Goal: Task Accomplishment & Management: Use online tool/utility

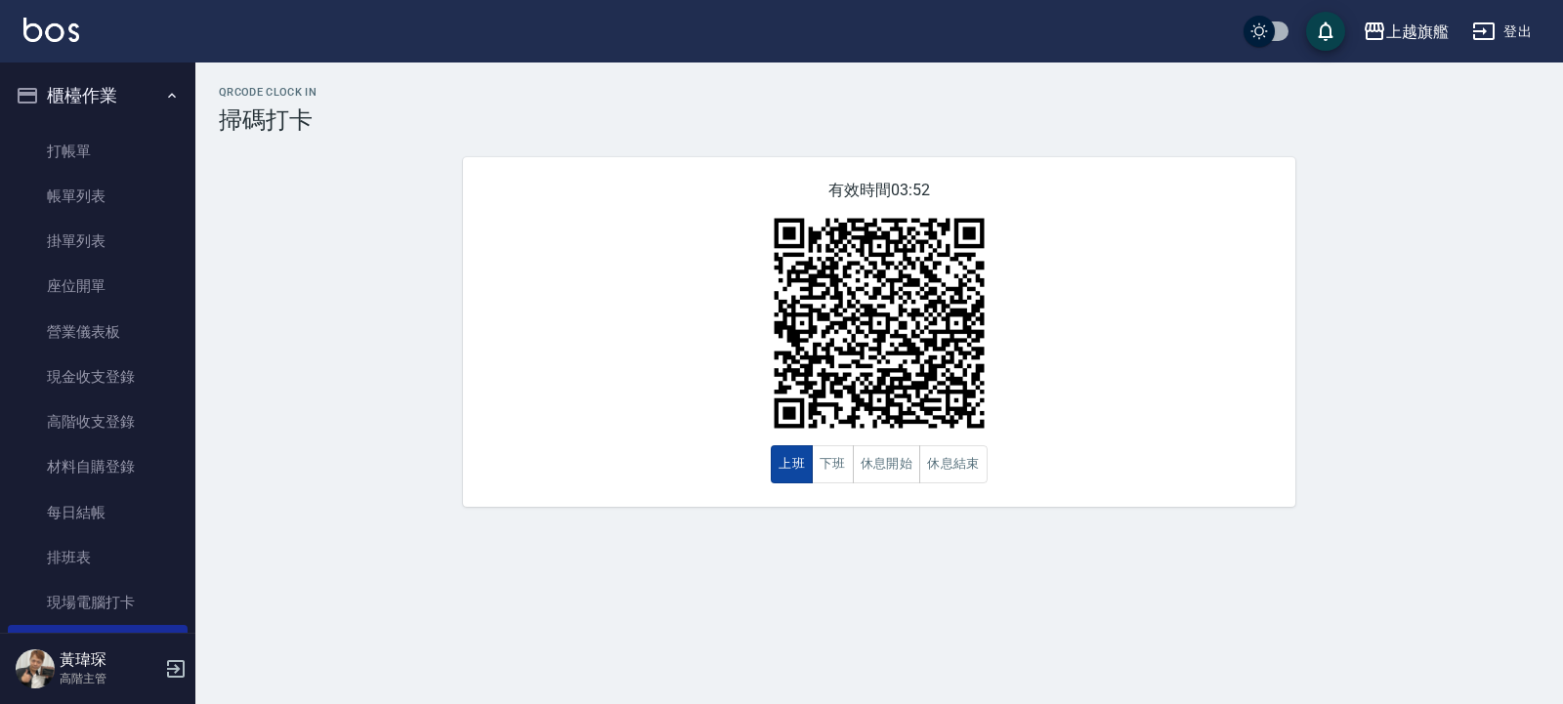
scroll to position [352, 0]
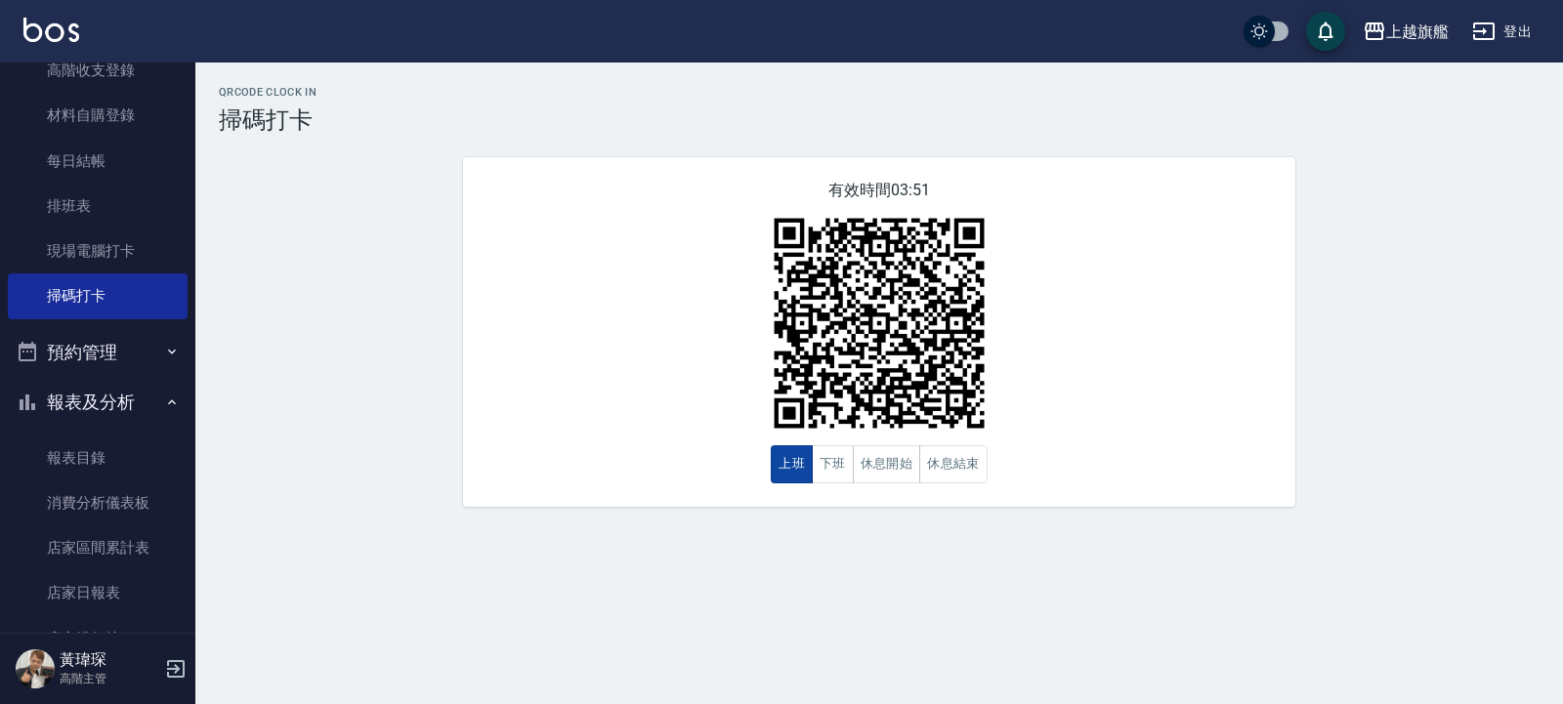
click at [789, 460] on button "上班" at bounding box center [792, 464] width 42 height 38
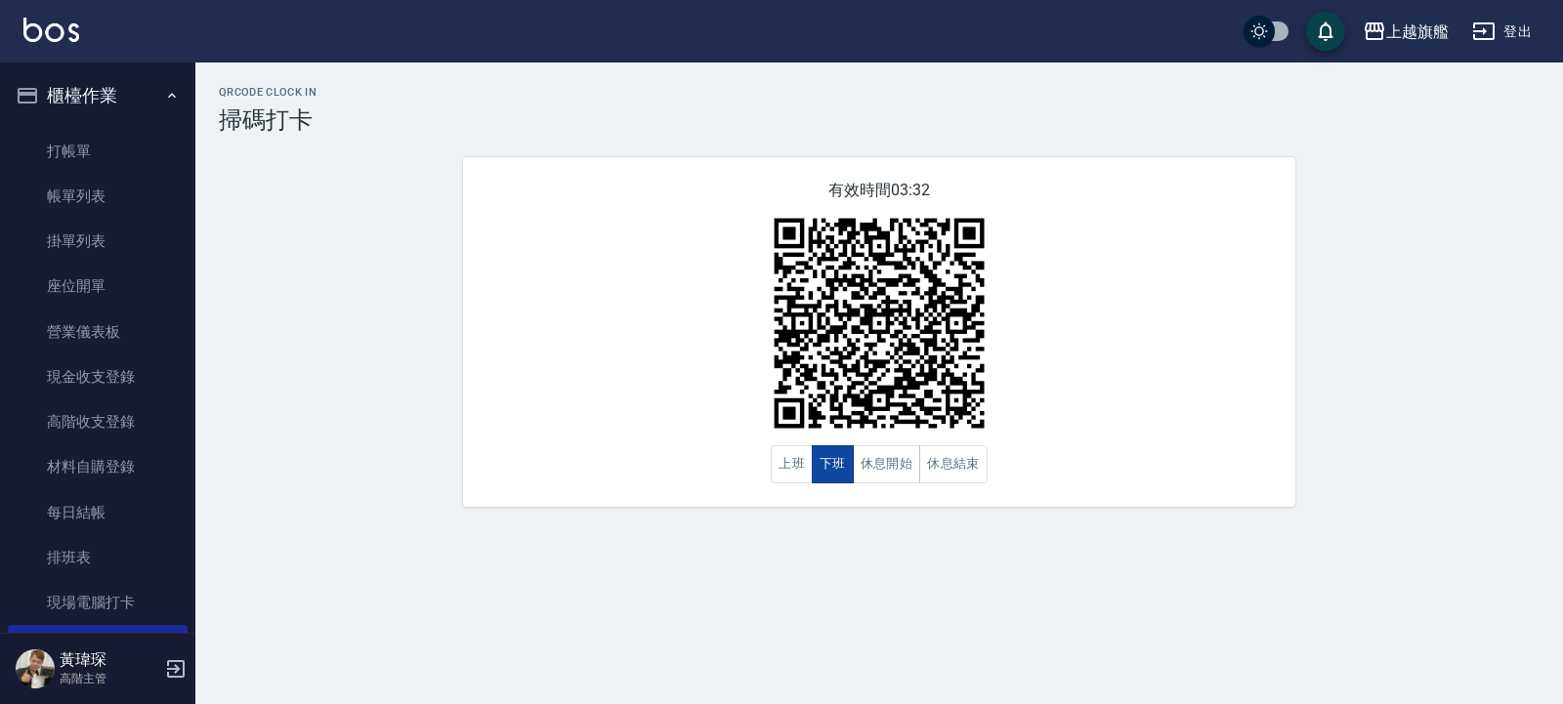
scroll to position [234, 0]
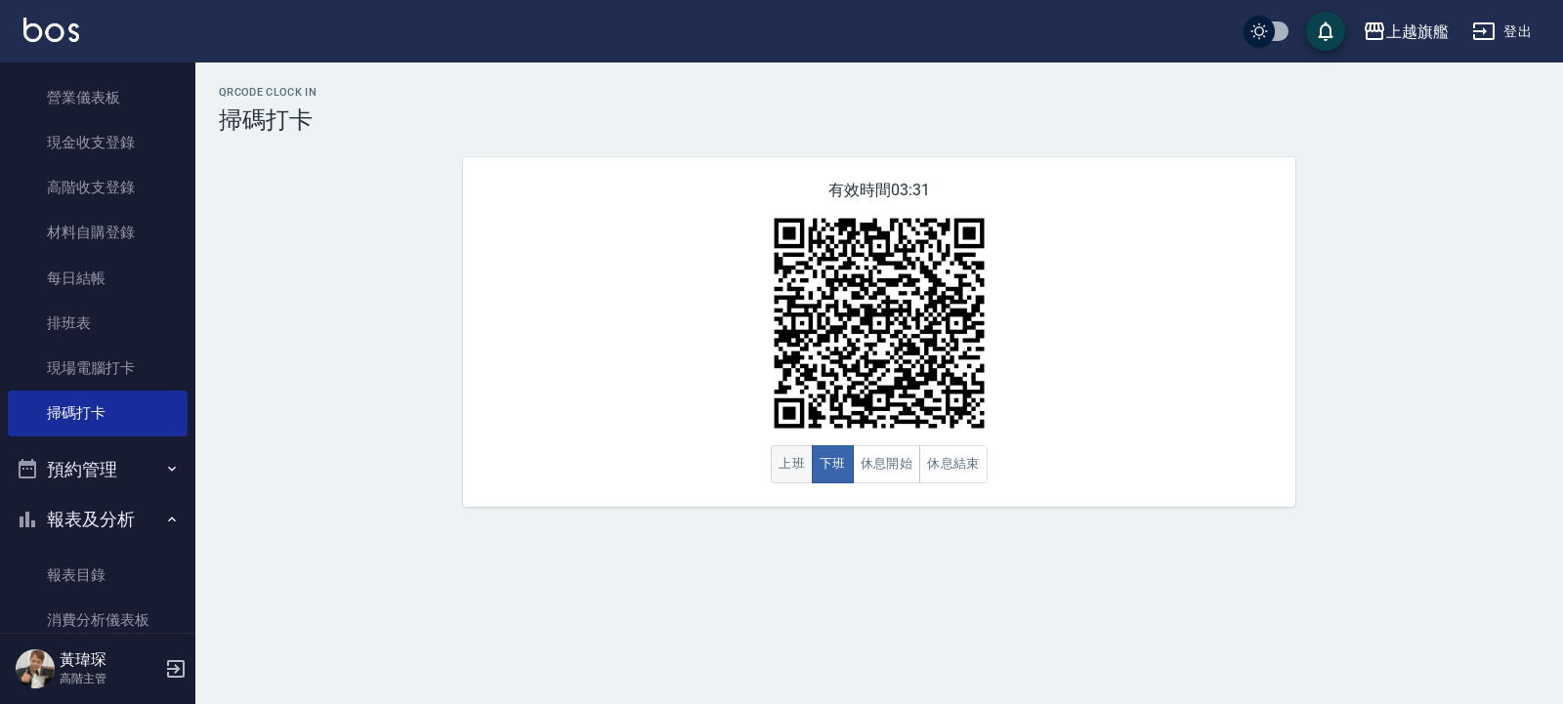
click at [801, 459] on button "上班" at bounding box center [792, 464] width 42 height 38
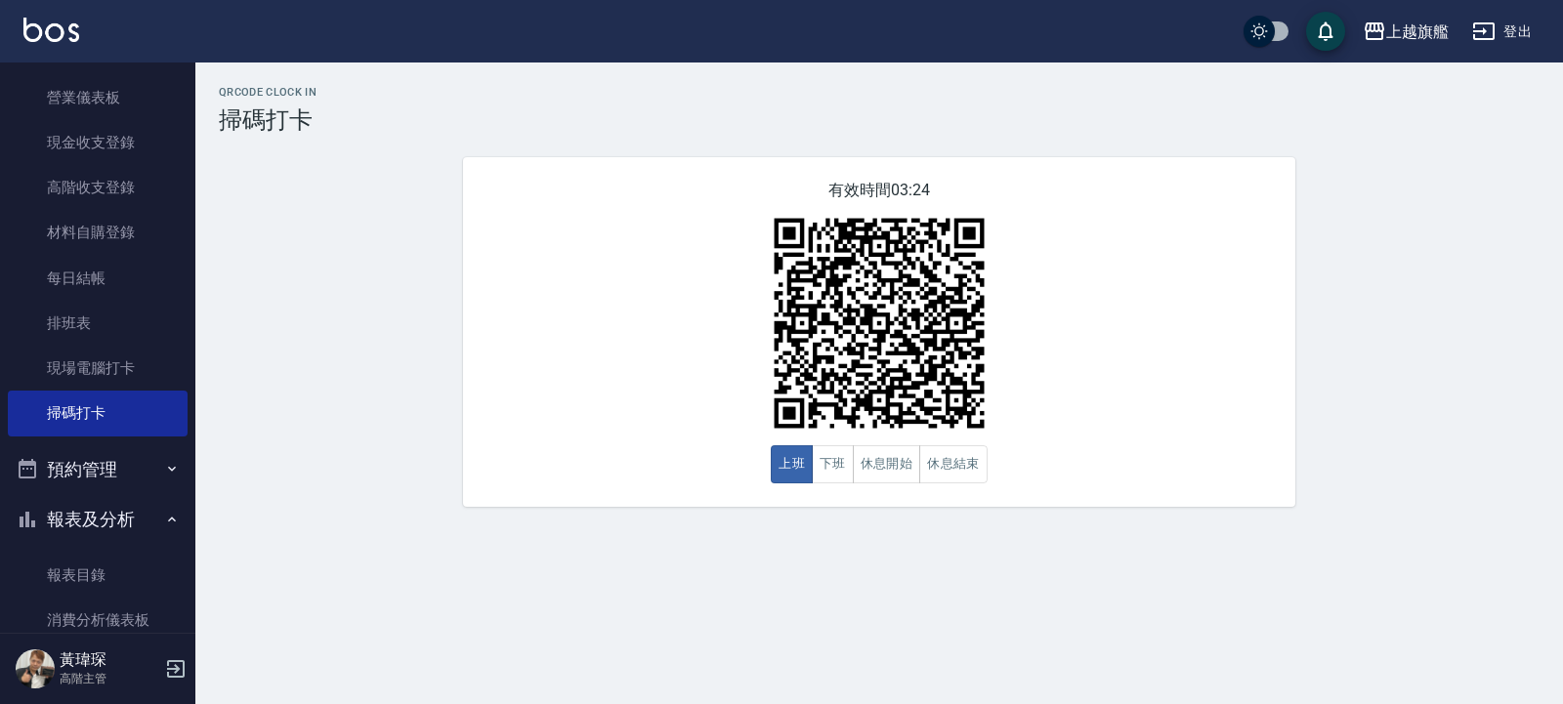
click at [639, 375] on div "有效時間 03:24 上班 下班 休息開始 休息結束" at bounding box center [879, 332] width 832 height 350
drag, startPoint x: 677, startPoint y: 391, endPoint x: 697, endPoint y: 391, distance: 19.5
click at [688, 394] on div "有效時間 03:23 上班 下班 休息開始 休息結束" at bounding box center [879, 332] width 832 height 350
click at [709, 395] on div "有效時間 03:23 上班 下班 休息開始 休息結束" at bounding box center [879, 332] width 832 height 350
click at [826, 352] on img at bounding box center [879, 323] width 244 height 244
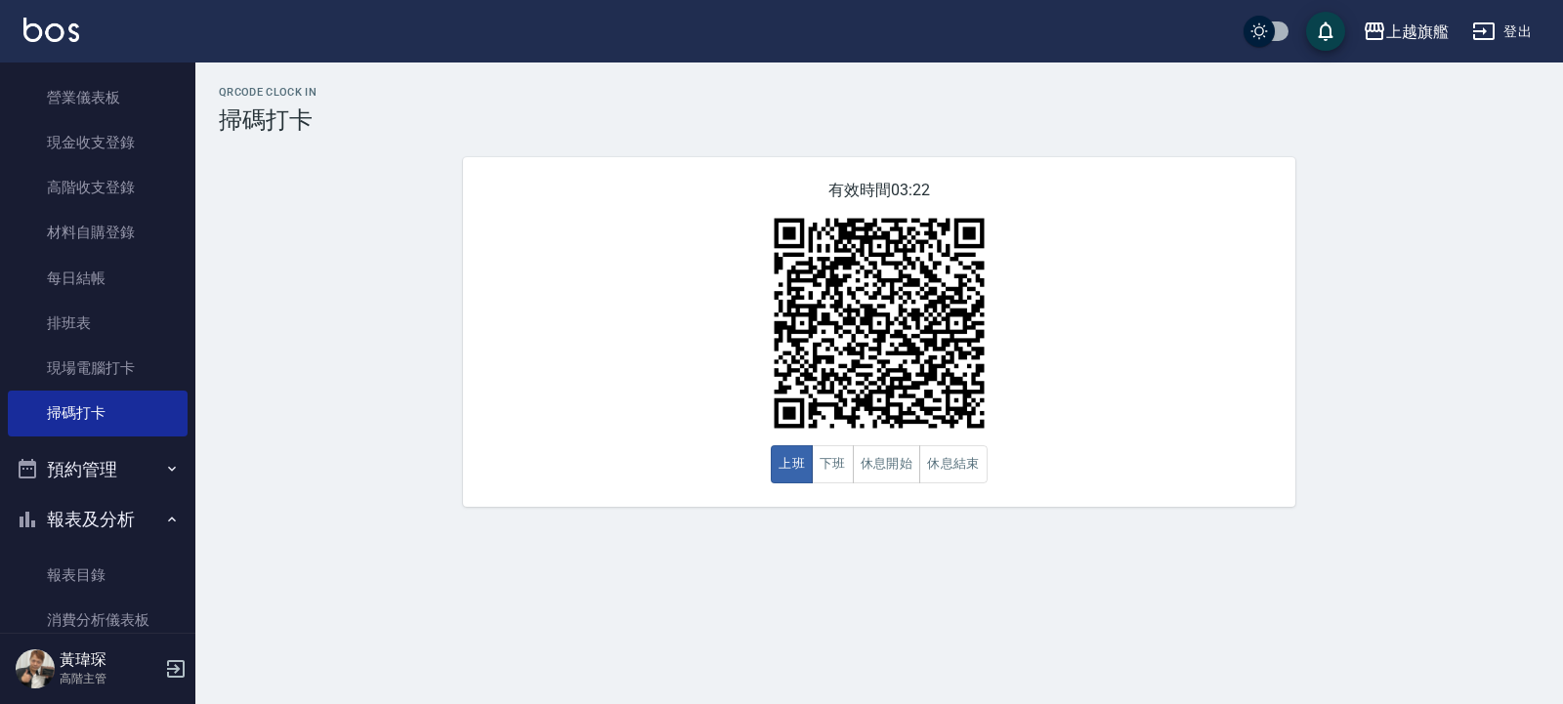
click at [830, 352] on img at bounding box center [879, 323] width 244 height 244
click at [253, 120] on h3 "掃碼打卡" at bounding box center [879, 119] width 1321 height 27
drag, startPoint x: 320, startPoint y: 125, endPoint x: 321, endPoint y: 115, distance: 9.8
click at [321, 117] on h3 "掃碼打卡" at bounding box center [879, 119] width 1321 height 27
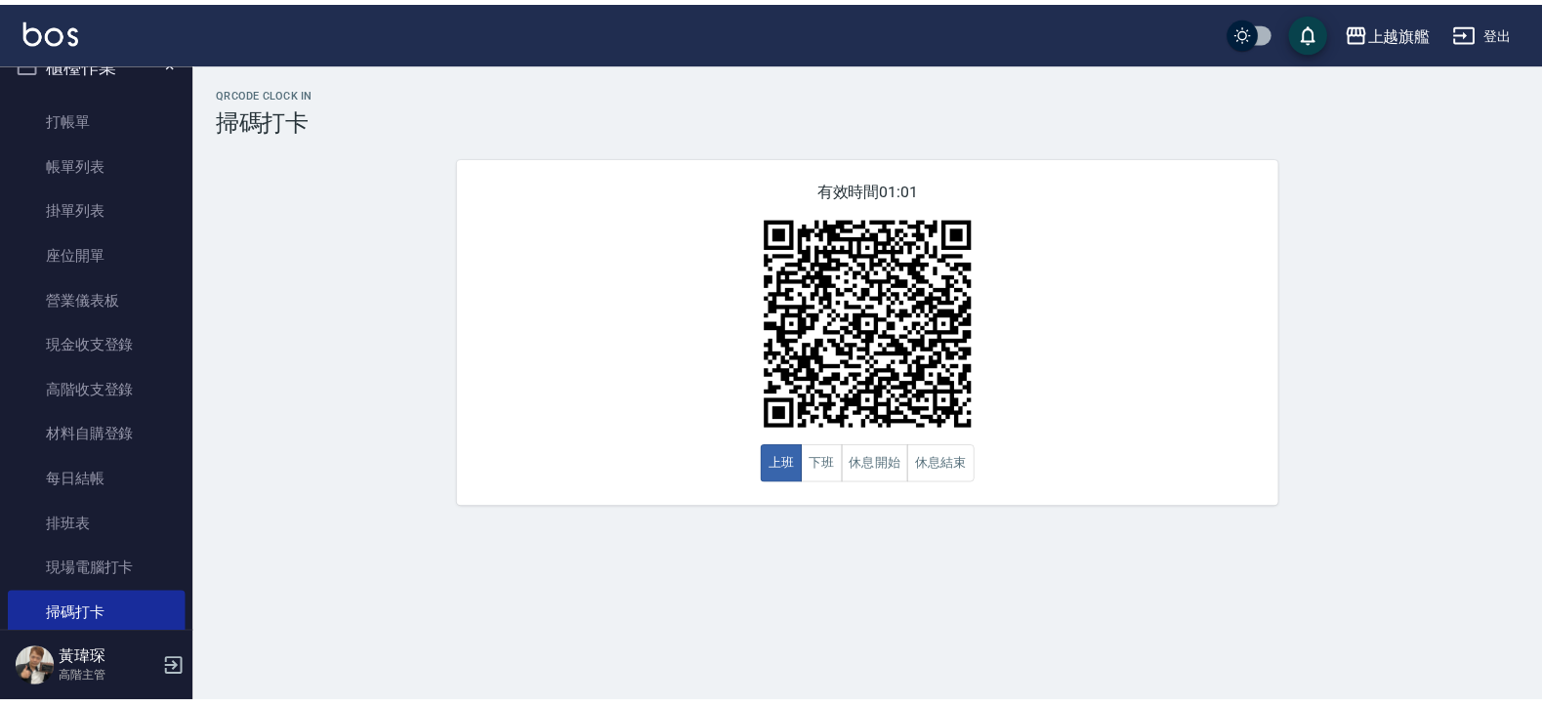
scroll to position [0, 0]
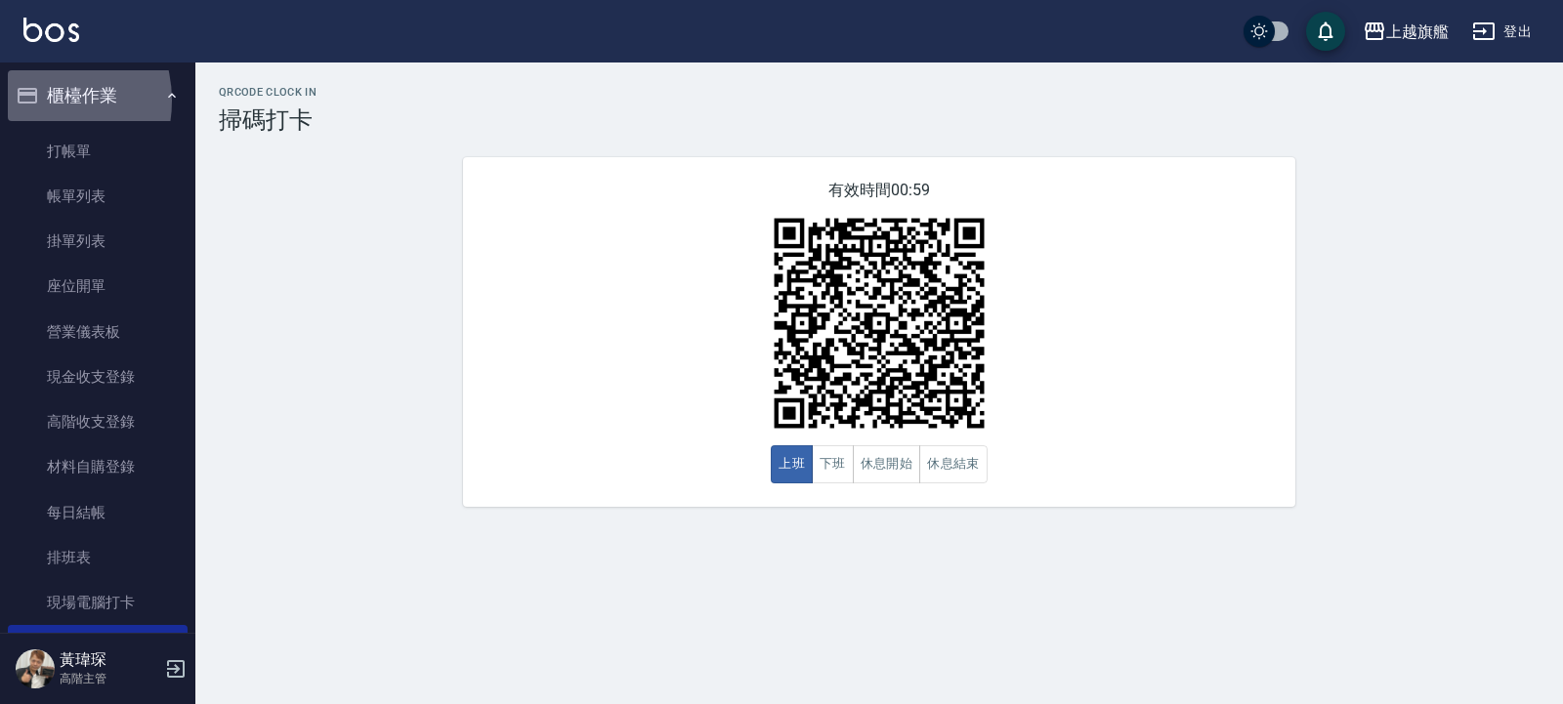
click at [33, 101] on icon "button" at bounding box center [27, 95] width 23 height 23
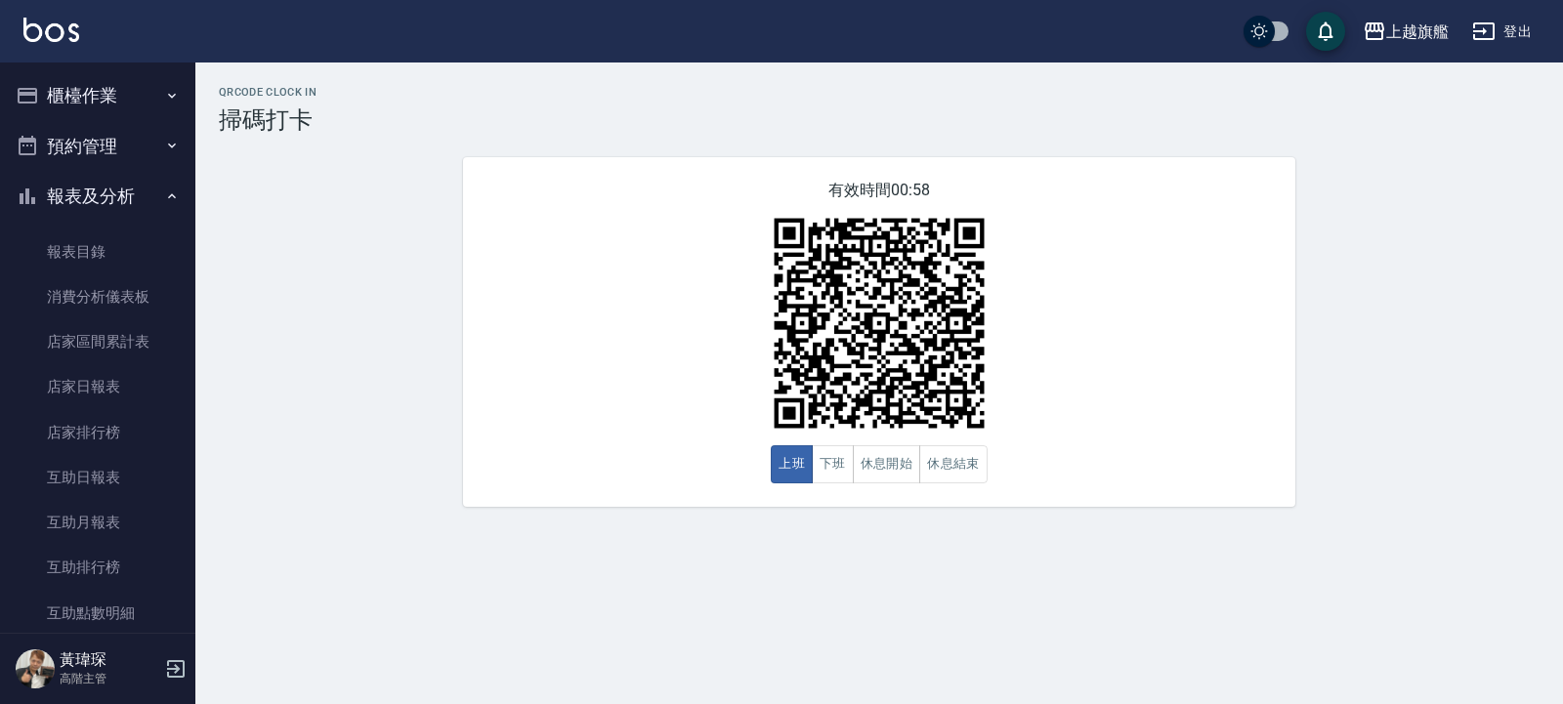
click at [78, 87] on button "櫃檯作業" at bounding box center [98, 95] width 180 height 51
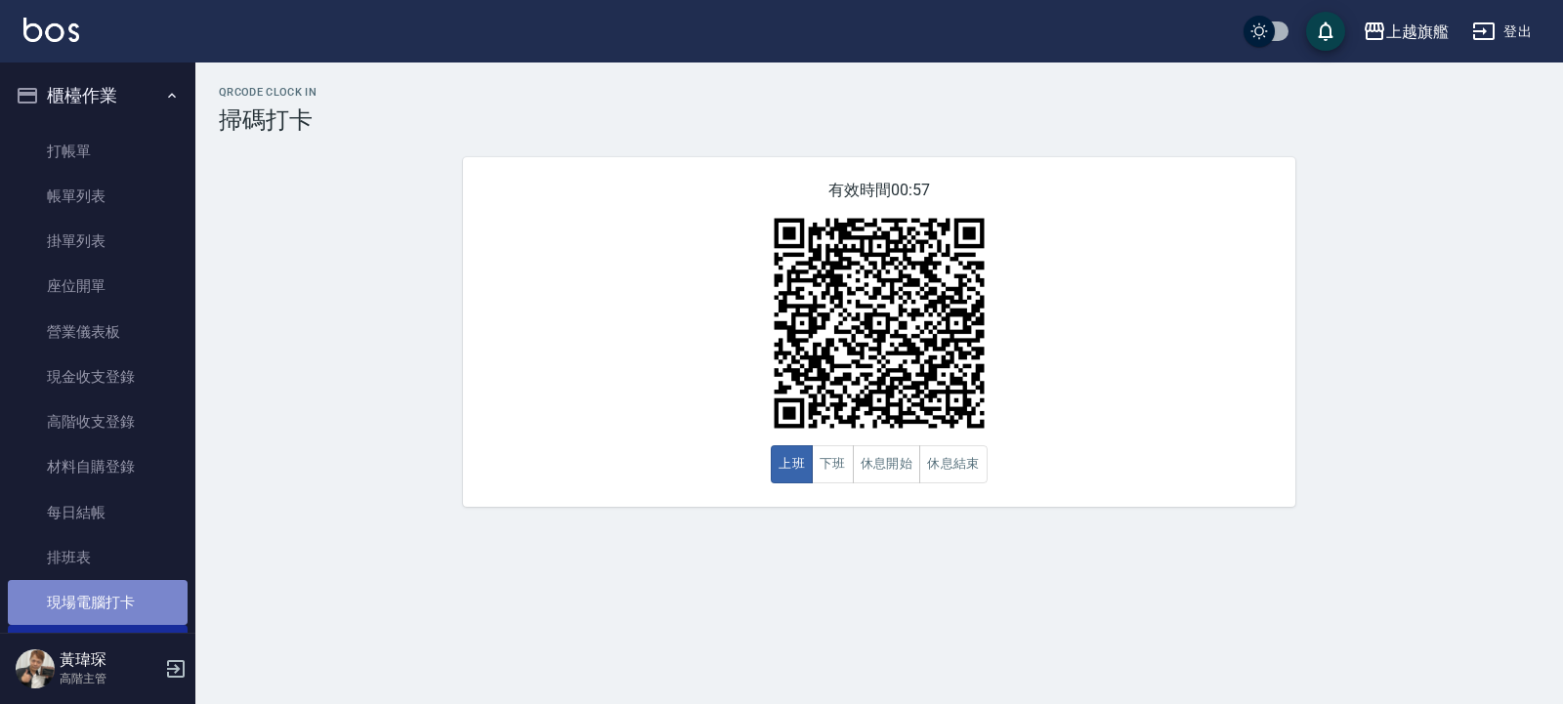
click at [110, 602] on link "現場電腦打卡" at bounding box center [98, 602] width 180 height 45
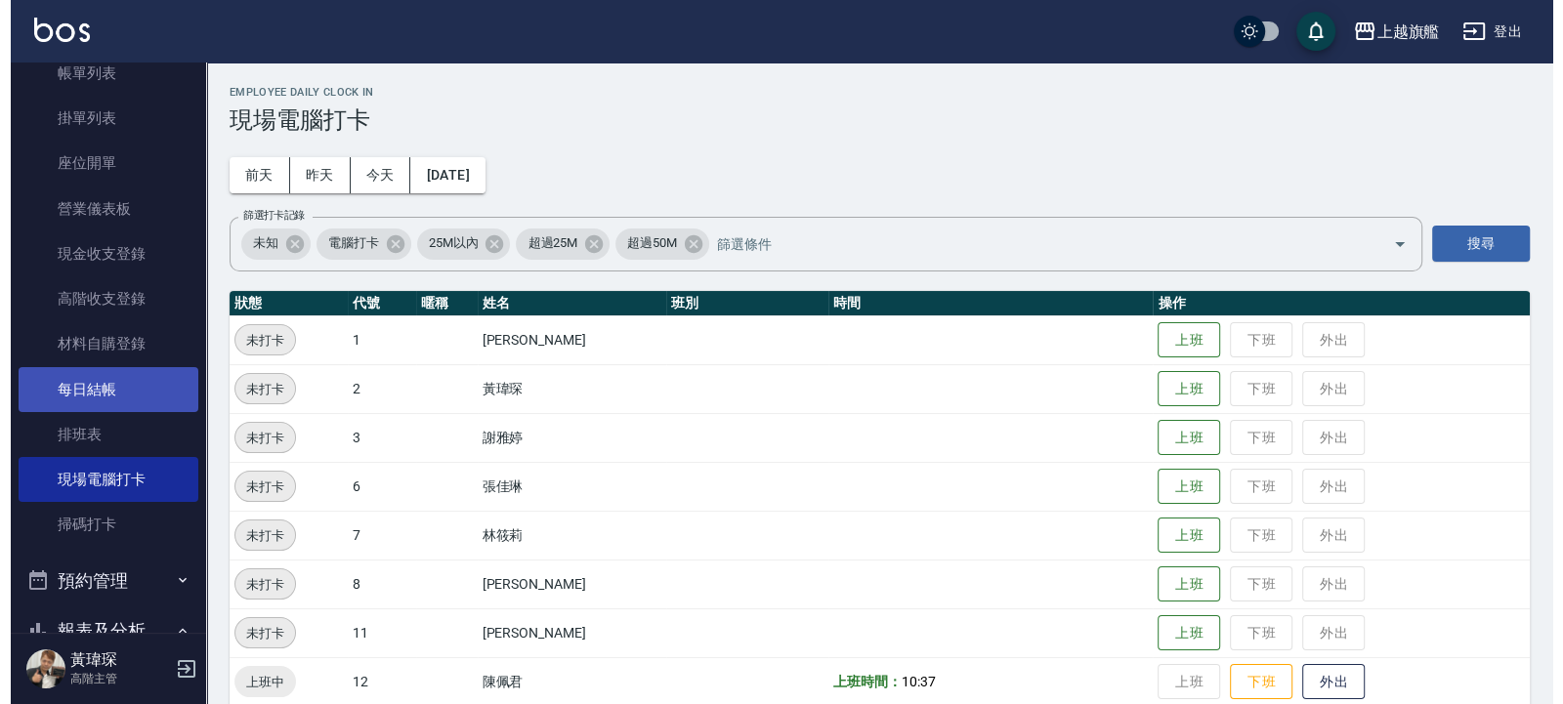
scroll to position [234, 0]
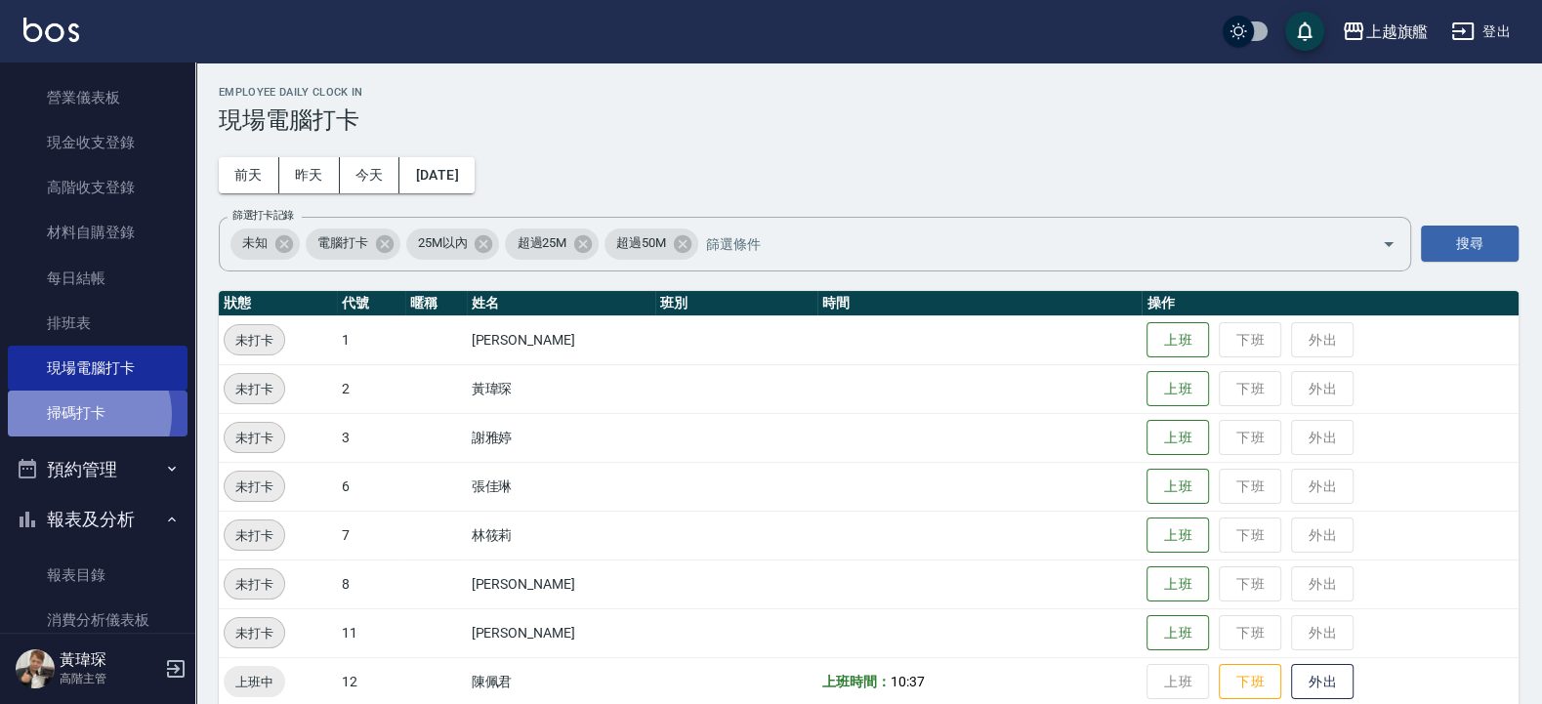
click at [84, 414] on link "掃碼打卡" at bounding box center [98, 413] width 180 height 45
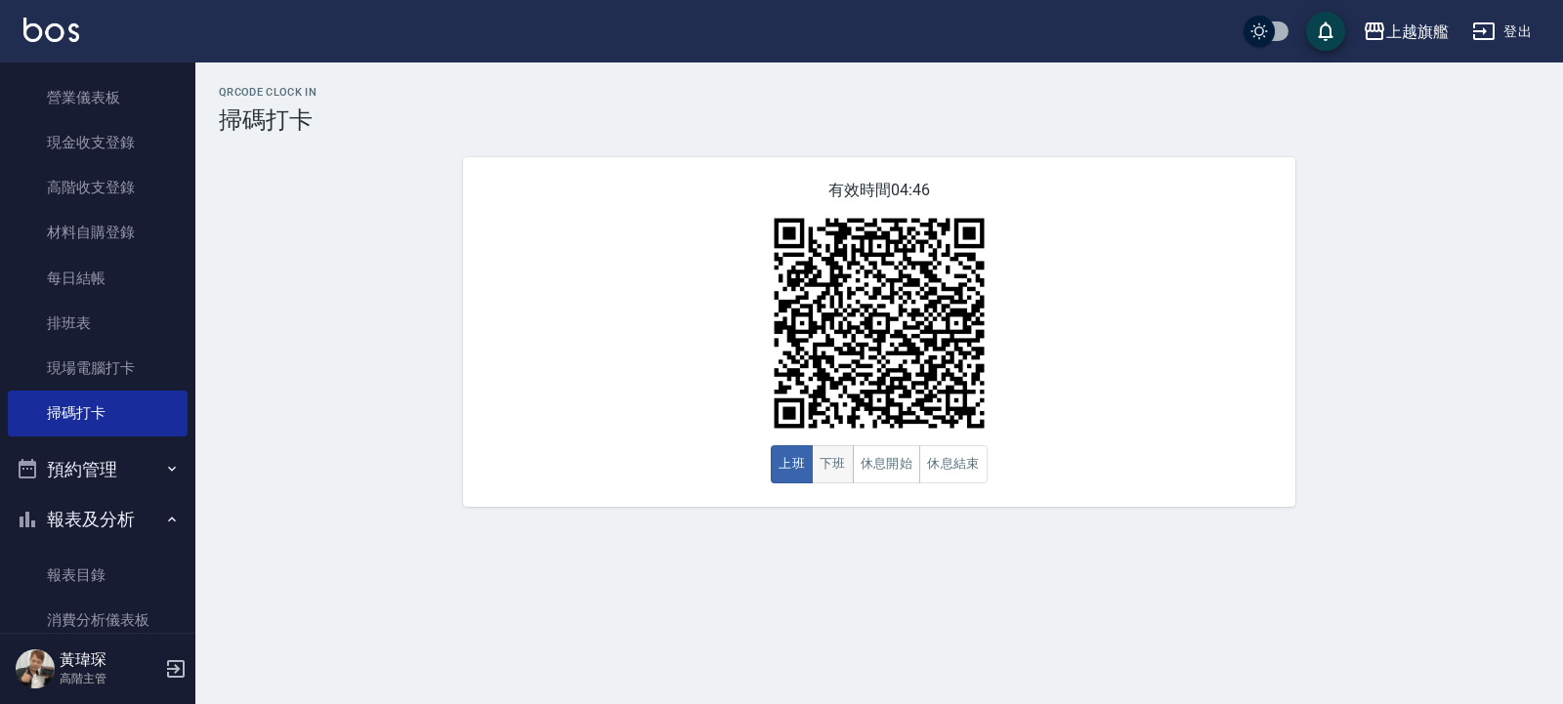
click at [829, 458] on button "下班" at bounding box center [833, 464] width 42 height 38
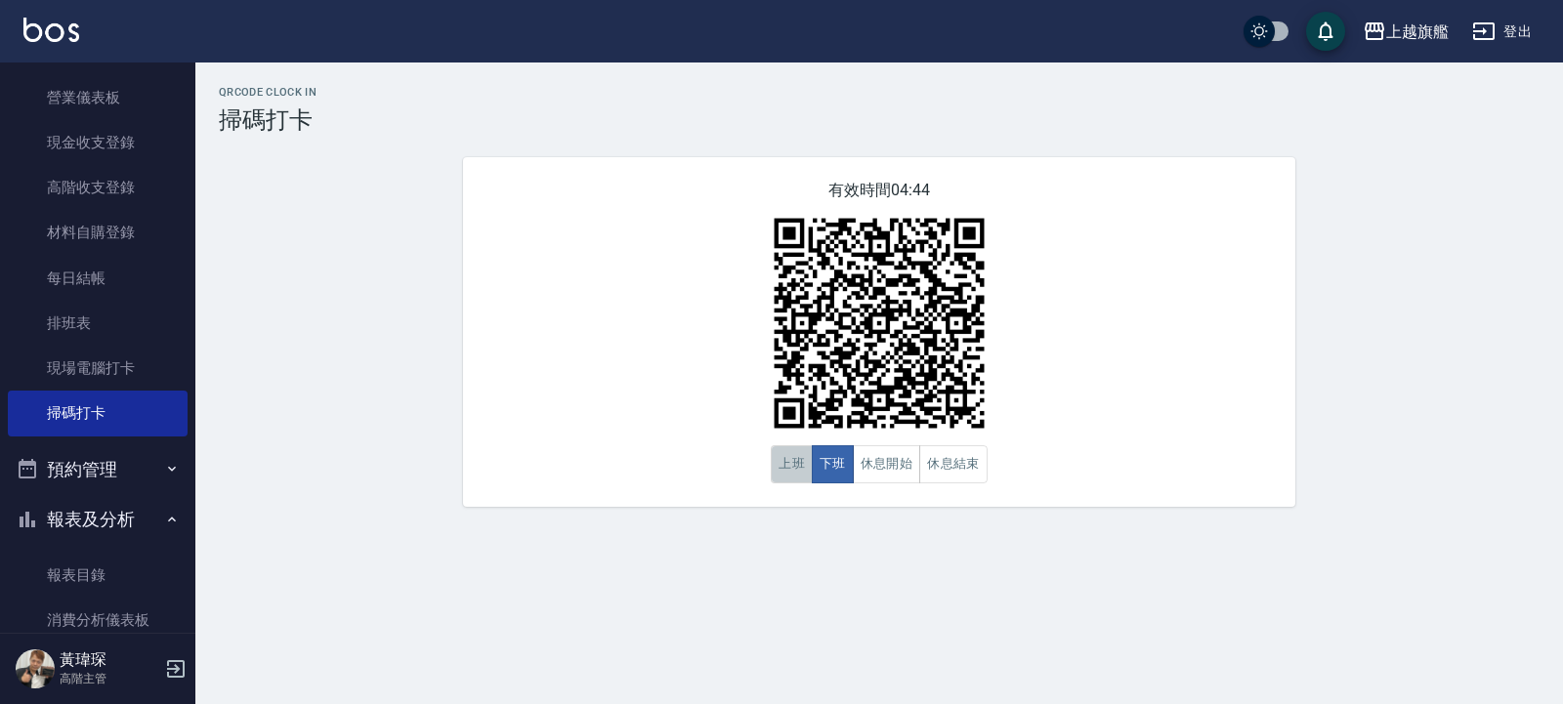
click at [791, 467] on button "上班" at bounding box center [792, 464] width 42 height 38
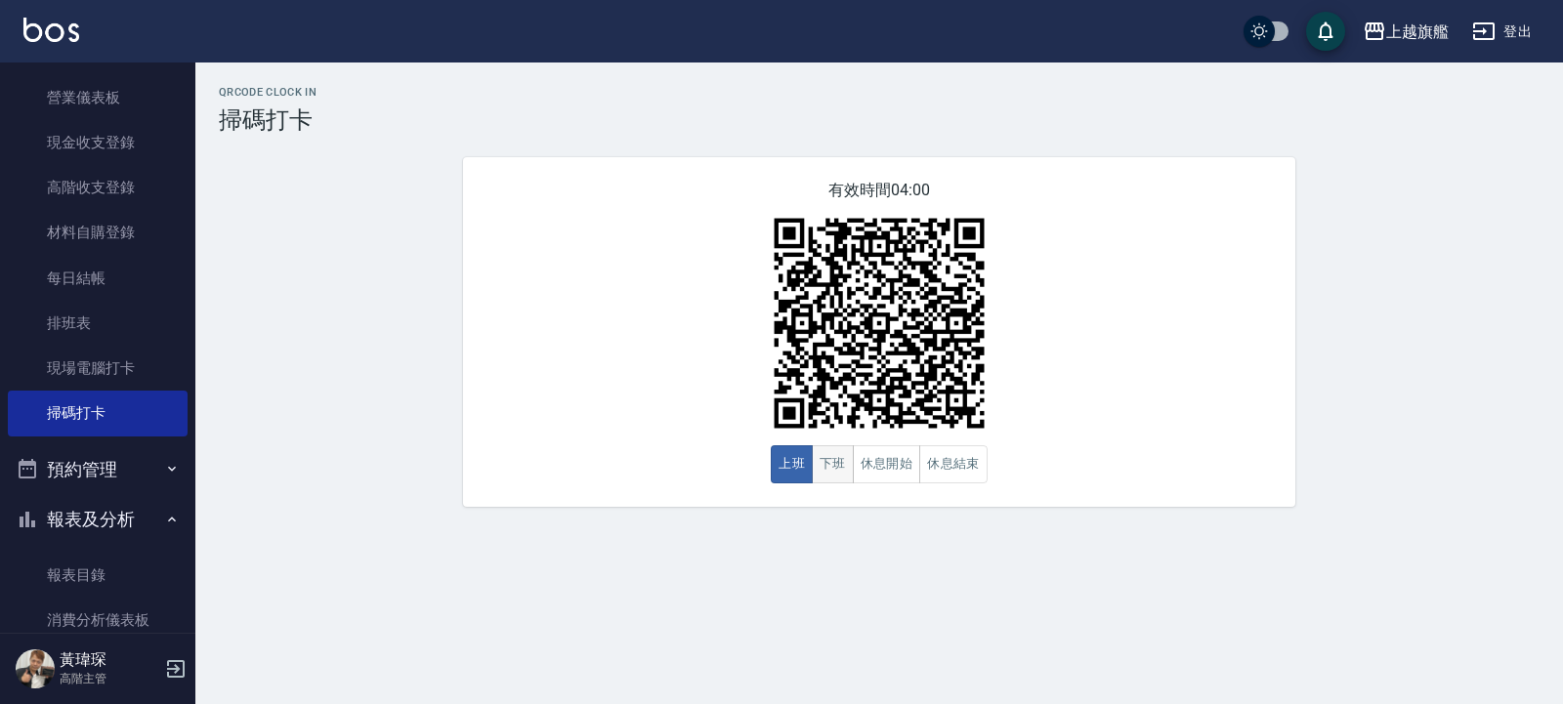
click at [820, 483] on button "下班" at bounding box center [833, 464] width 42 height 38
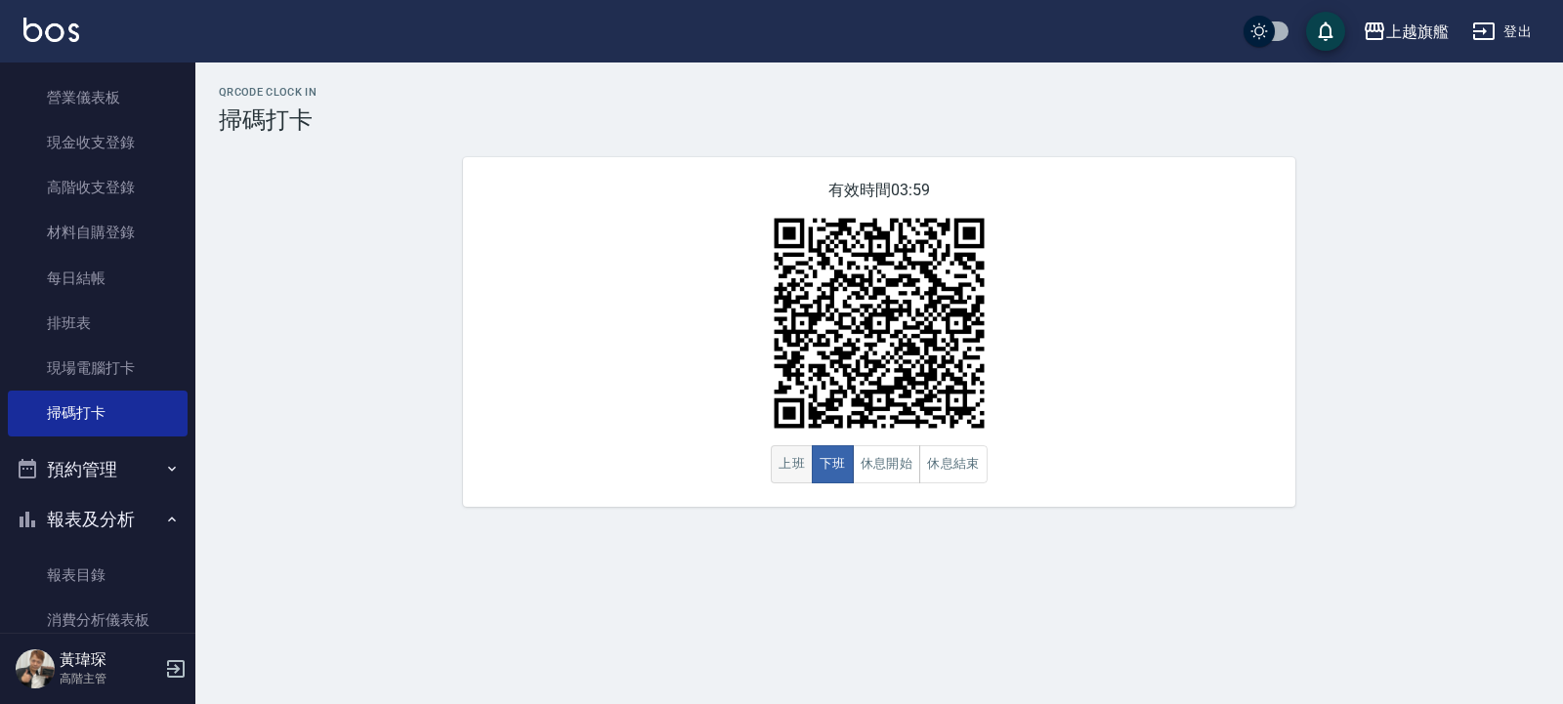
click at [792, 462] on button "上班" at bounding box center [792, 464] width 42 height 38
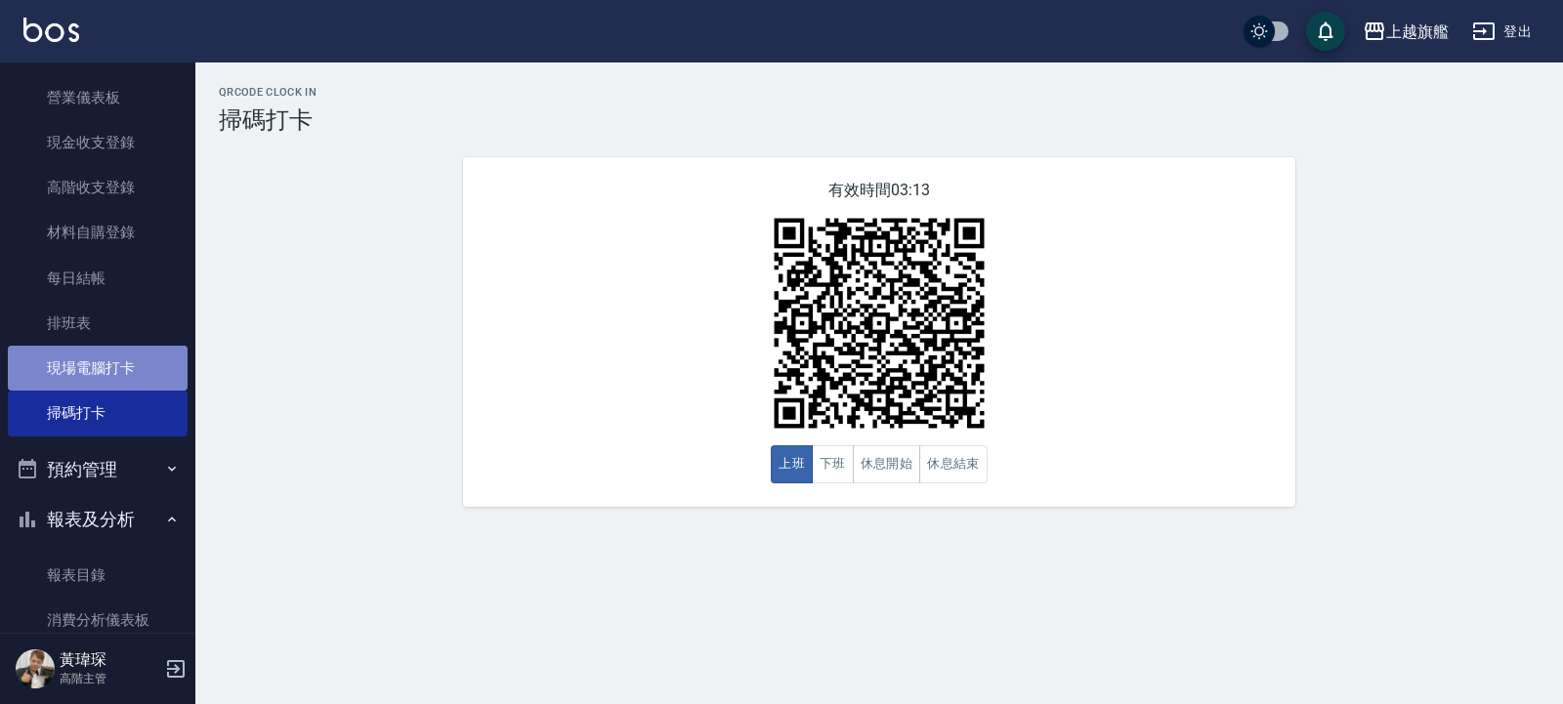
click at [133, 365] on link "現場電腦打卡" at bounding box center [98, 368] width 180 height 45
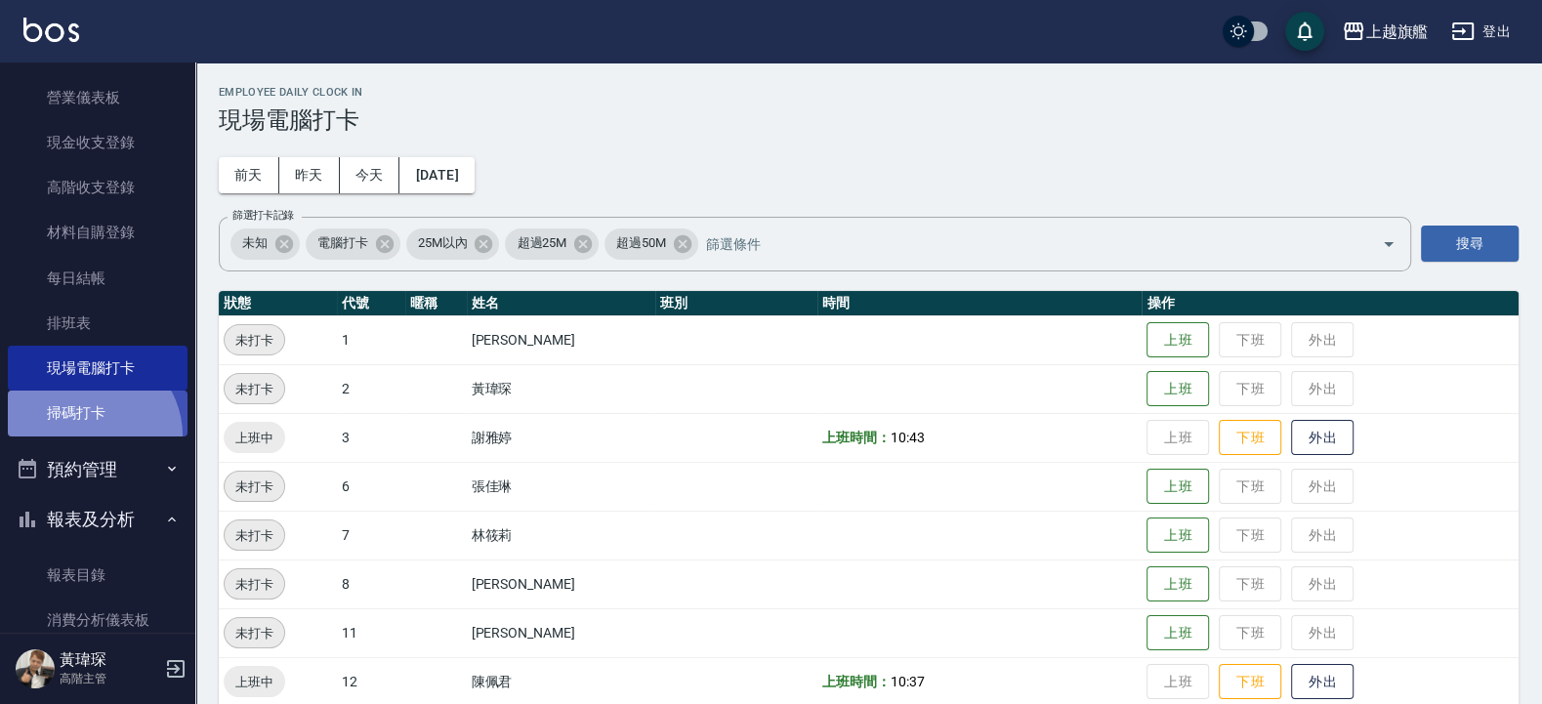
click at [89, 436] on link "掃碼打卡" at bounding box center [98, 413] width 180 height 45
